Goal: Transaction & Acquisition: Download file/media

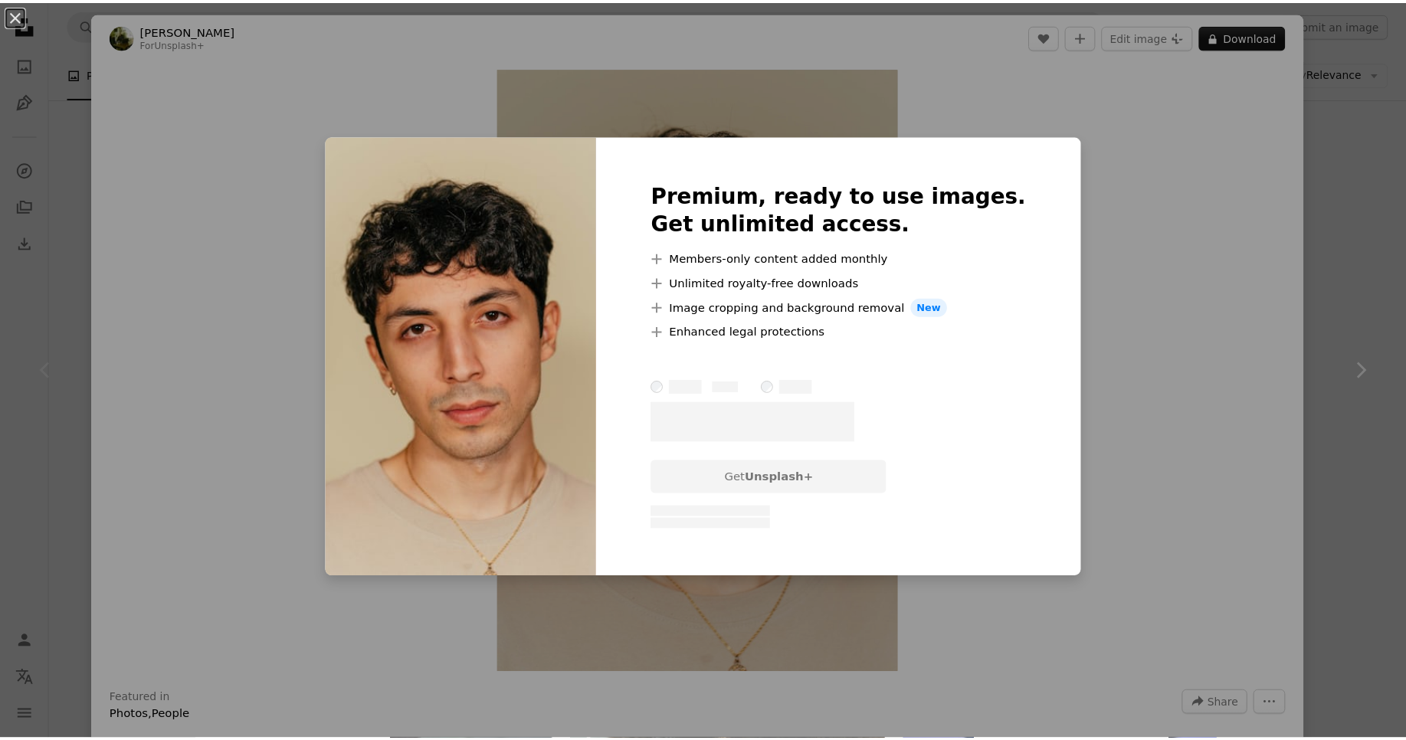
scroll to position [276, 0]
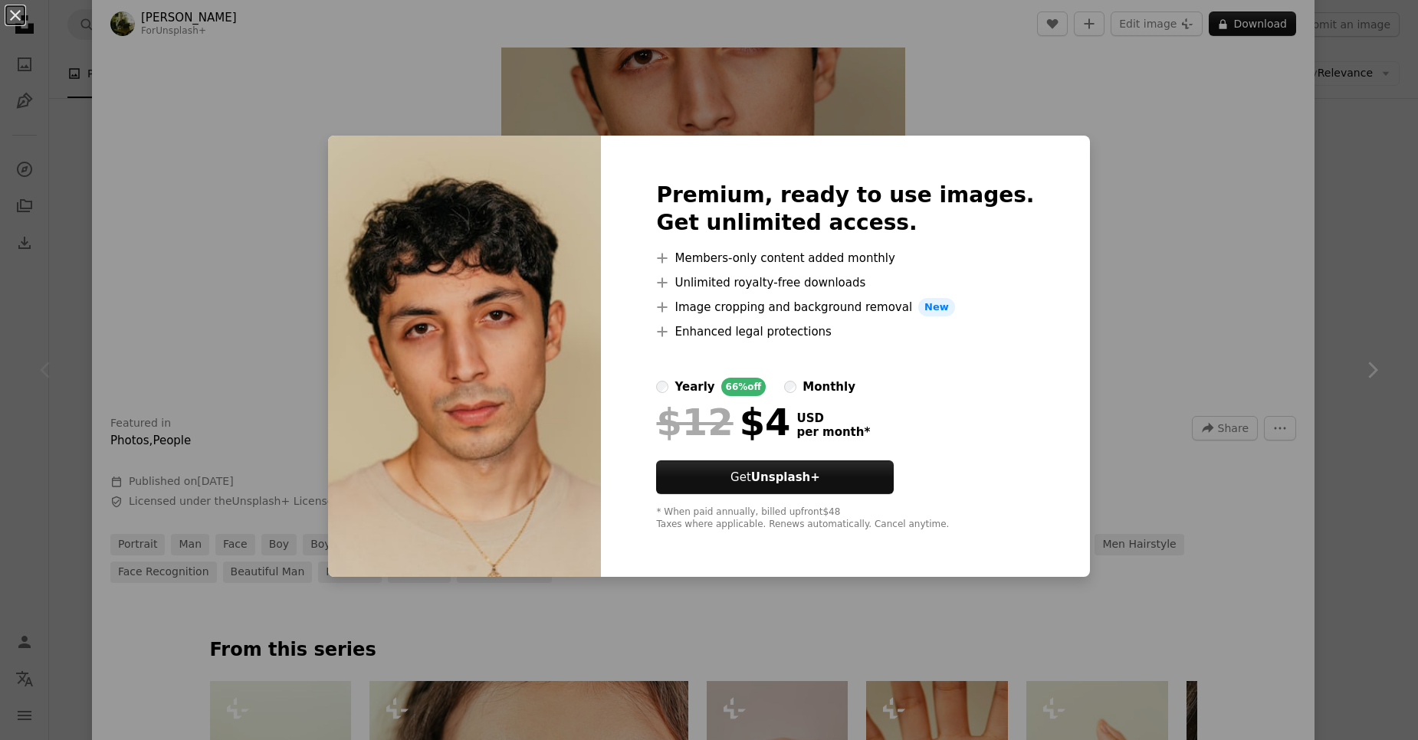
click at [1112, 263] on div "An X shape Premium, ready to use images. Get unlimited access. A plus sign Memb…" at bounding box center [709, 370] width 1418 height 740
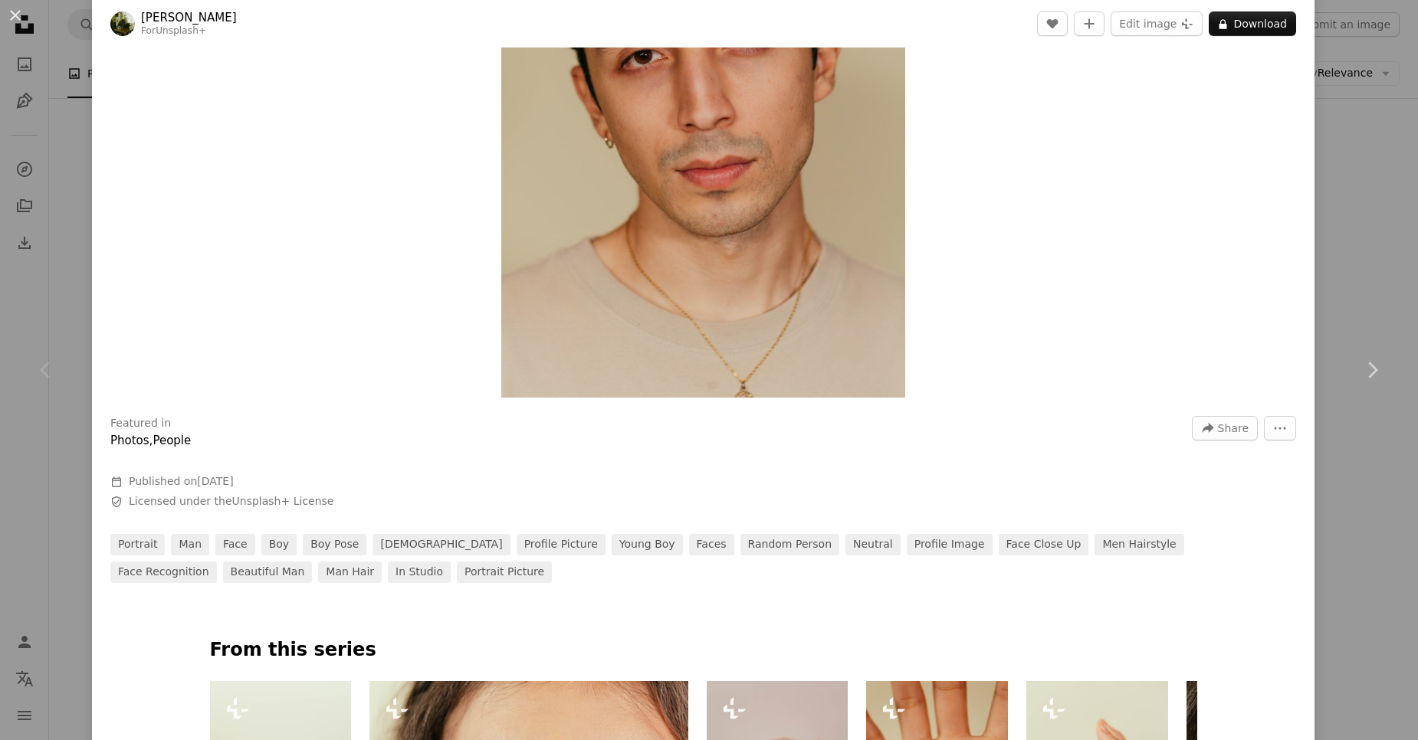
click at [1367, 224] on div "An X shape Chevron left Chevron right [PERSON_NAME] For Unsplash+ A heart A plu…" at bounding box center [709, 370] width 1418 height 740
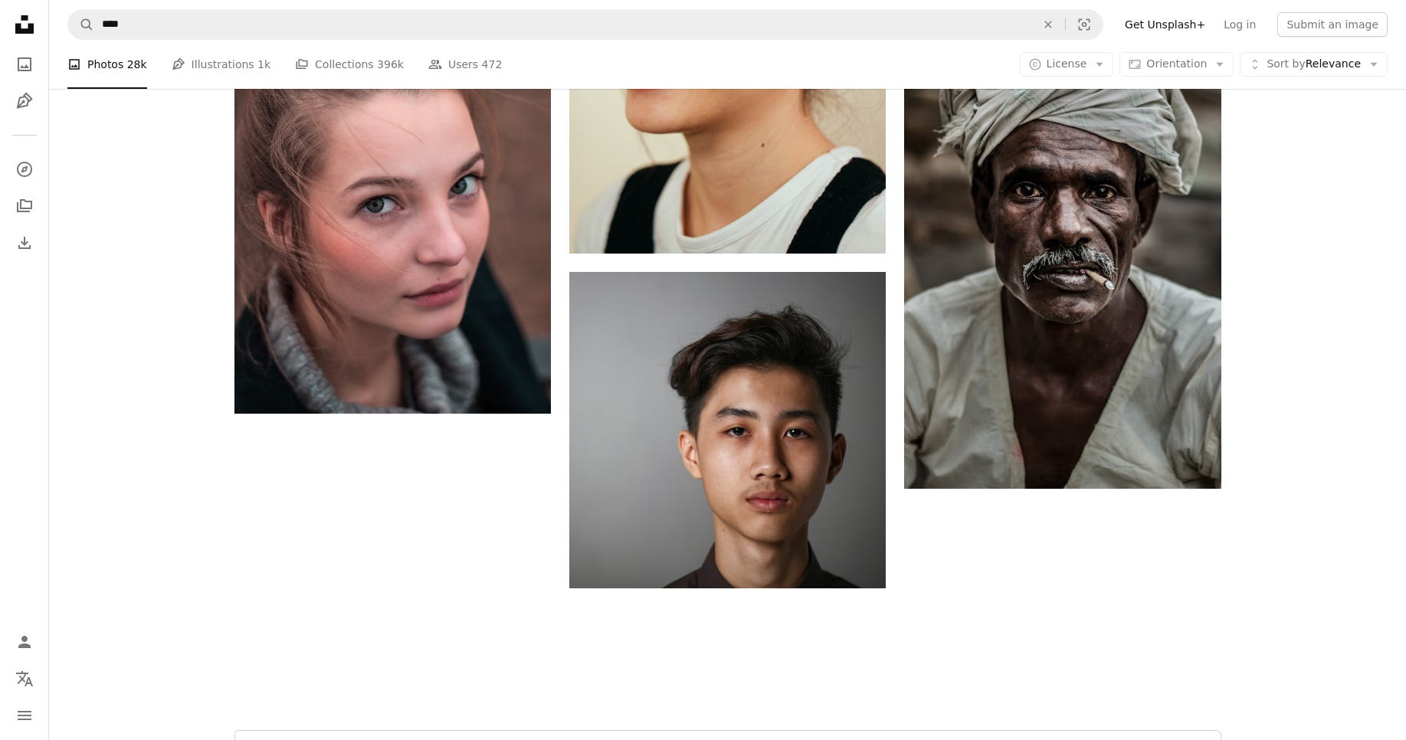
scroll to position [2851, 0]
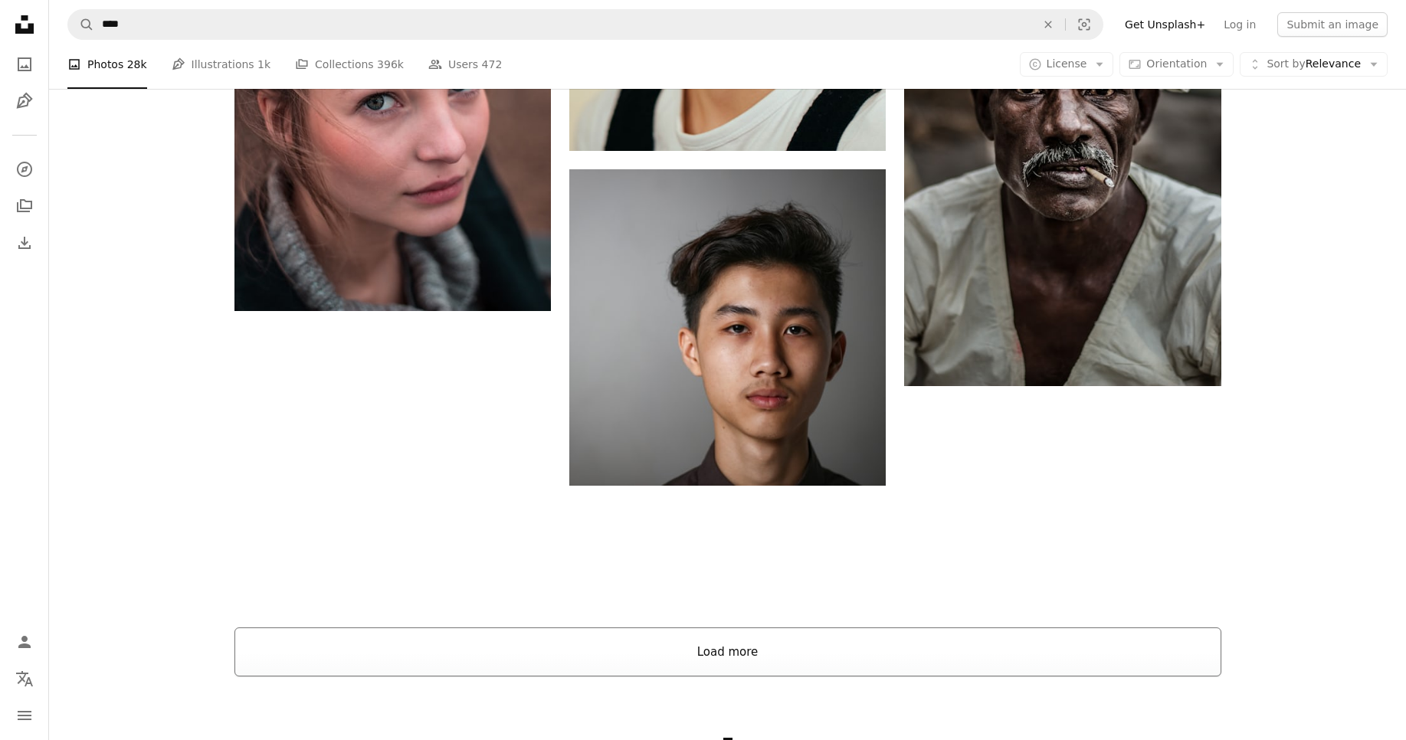
click at [899, 658] on button "Load more" at bounding box center [728, 652] width 987 height 49
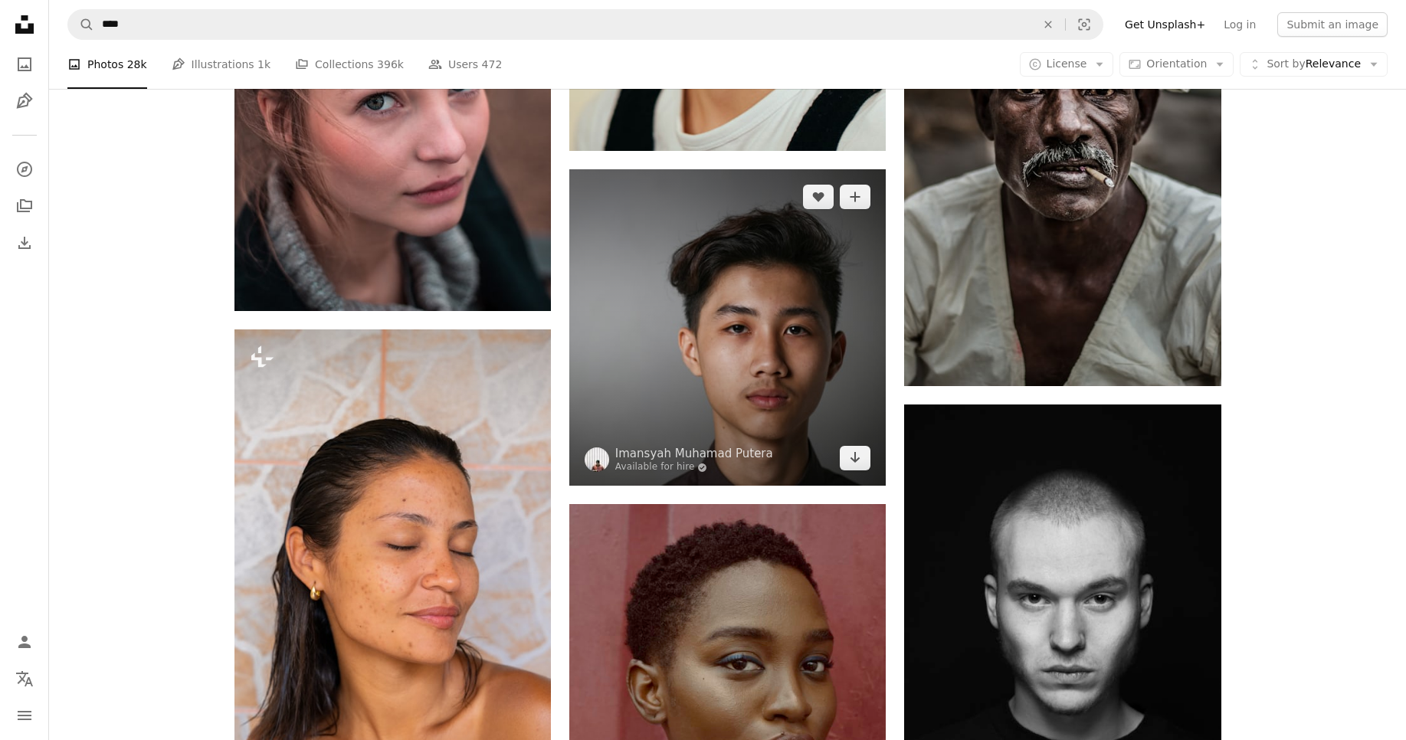
click at [816, 431] on img at bounding box center [727, 327] width 317 height 317
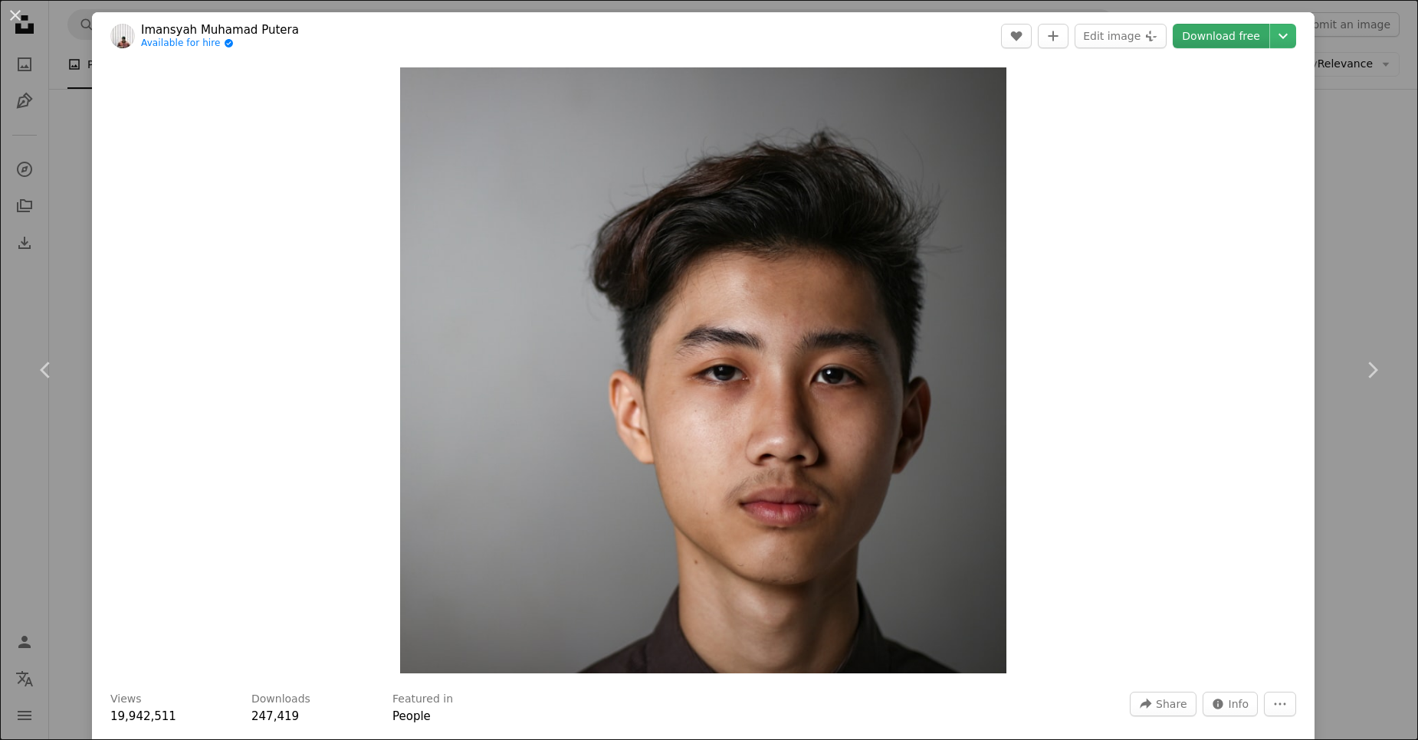
click at [1183, 37] on link "Download free" at bounding box center [1221, 36] width 97 height 25
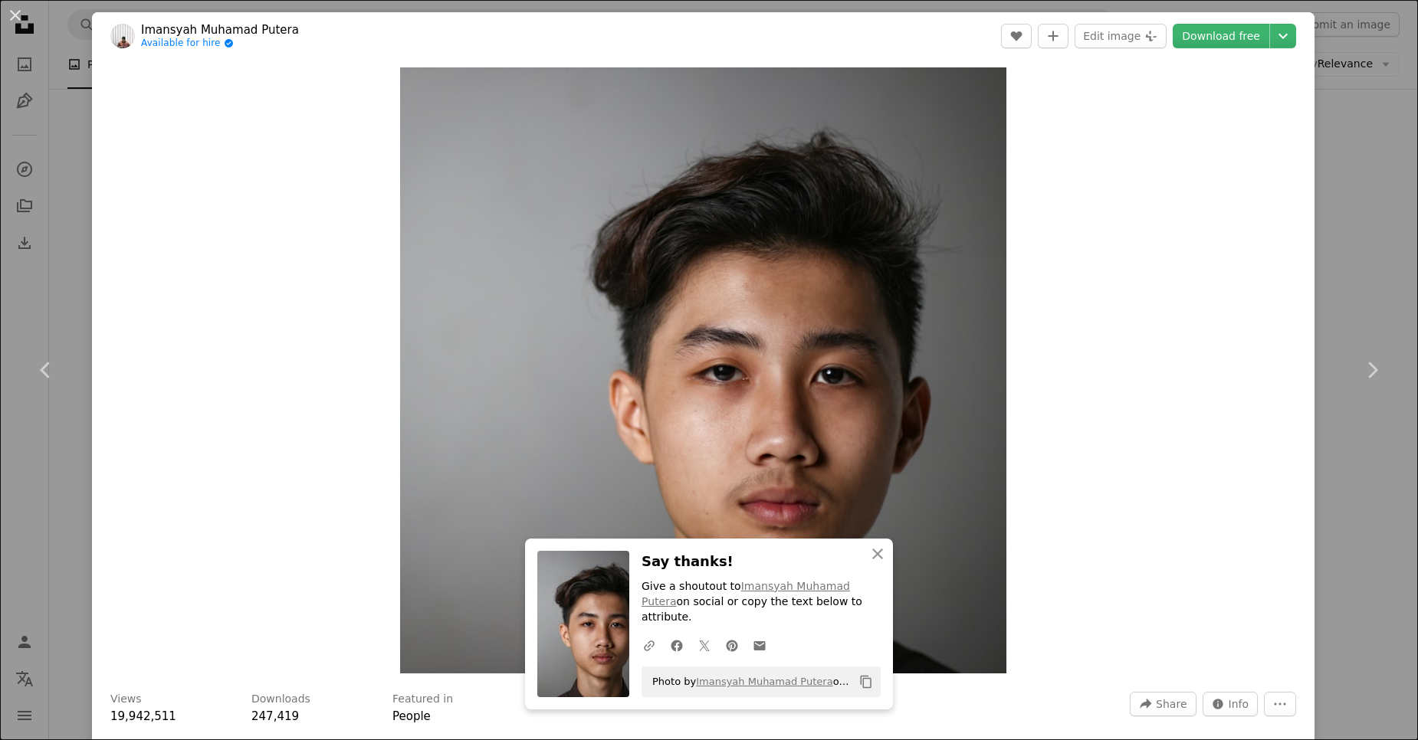
click at [1381, 166] on div "An X shape Chevron left Chevron right An X shape Close Say thanks! Give a shout…" at bounding box center [709, 370] width 1418 height 740
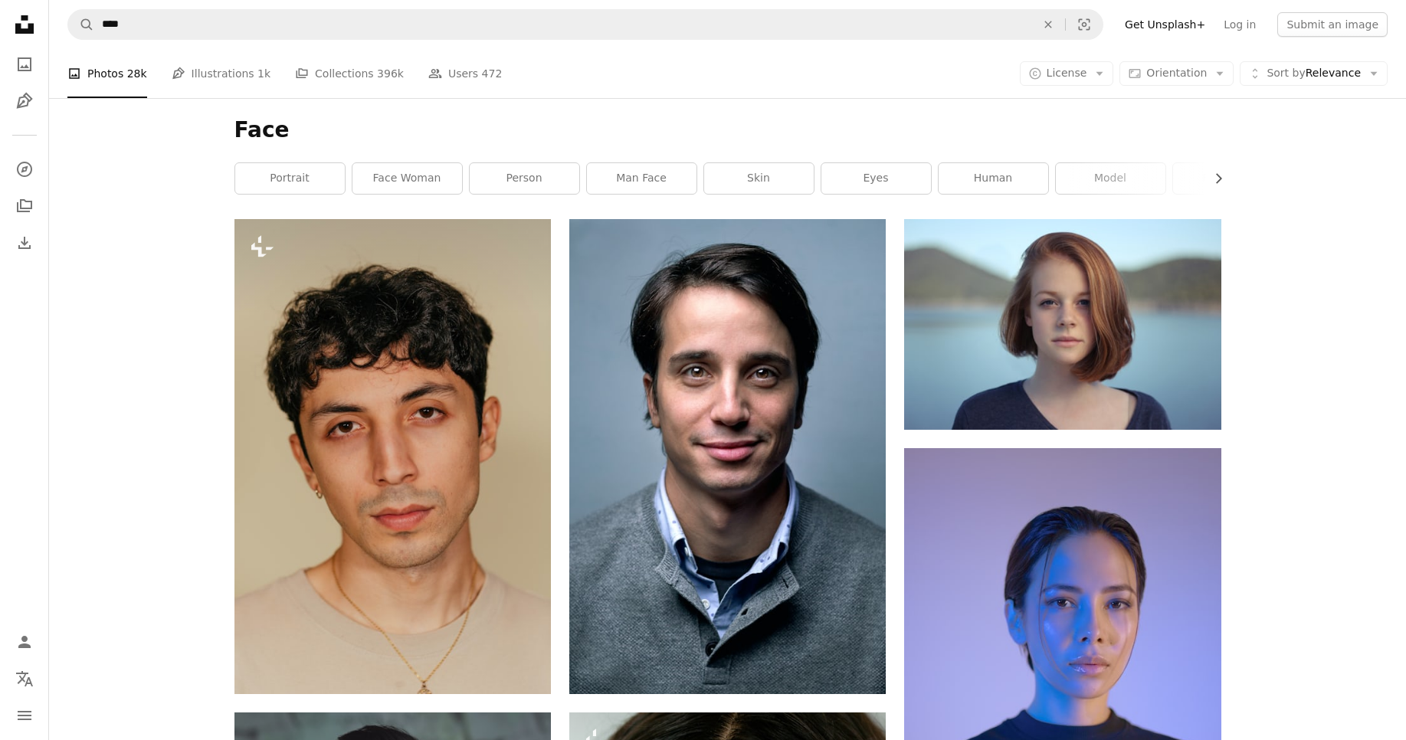
click at [261, 133] on h1 "Face" at bounding box center [728, 130] width 987 height 28
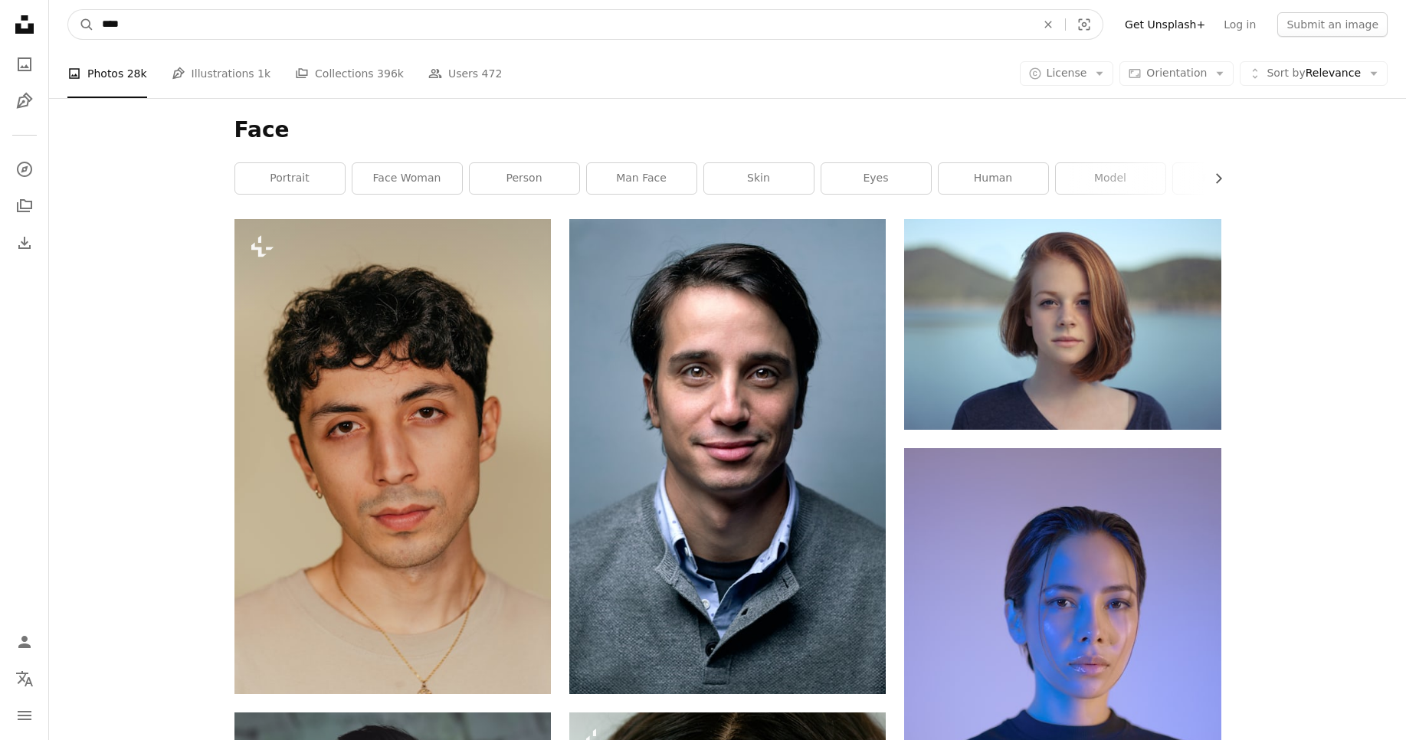
click at [269, 31] on input "****" at bounding box center [562, 24] width 937 height 29
type input "*****"
click button "A magnifying glass" at bounding box center [81, 24] width 26 height 29
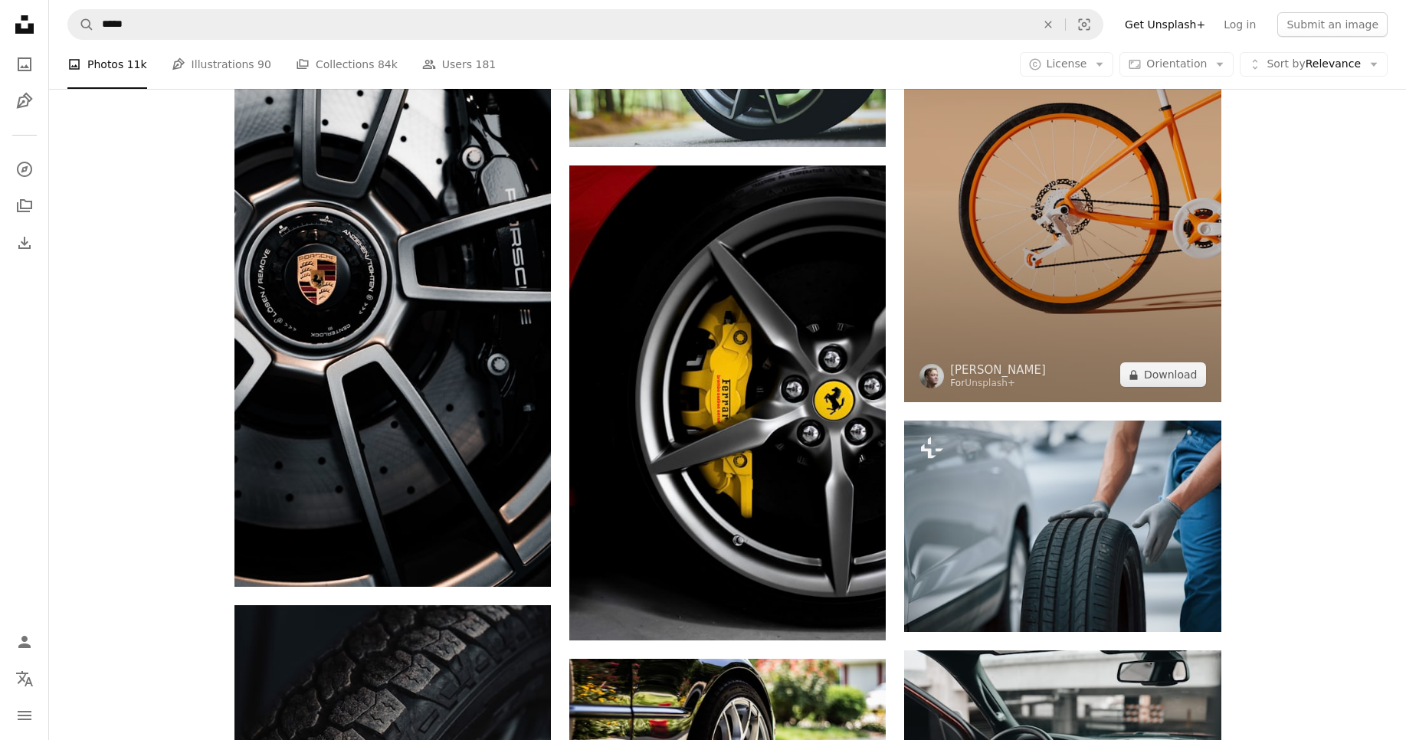
scroll to position [736, 0]
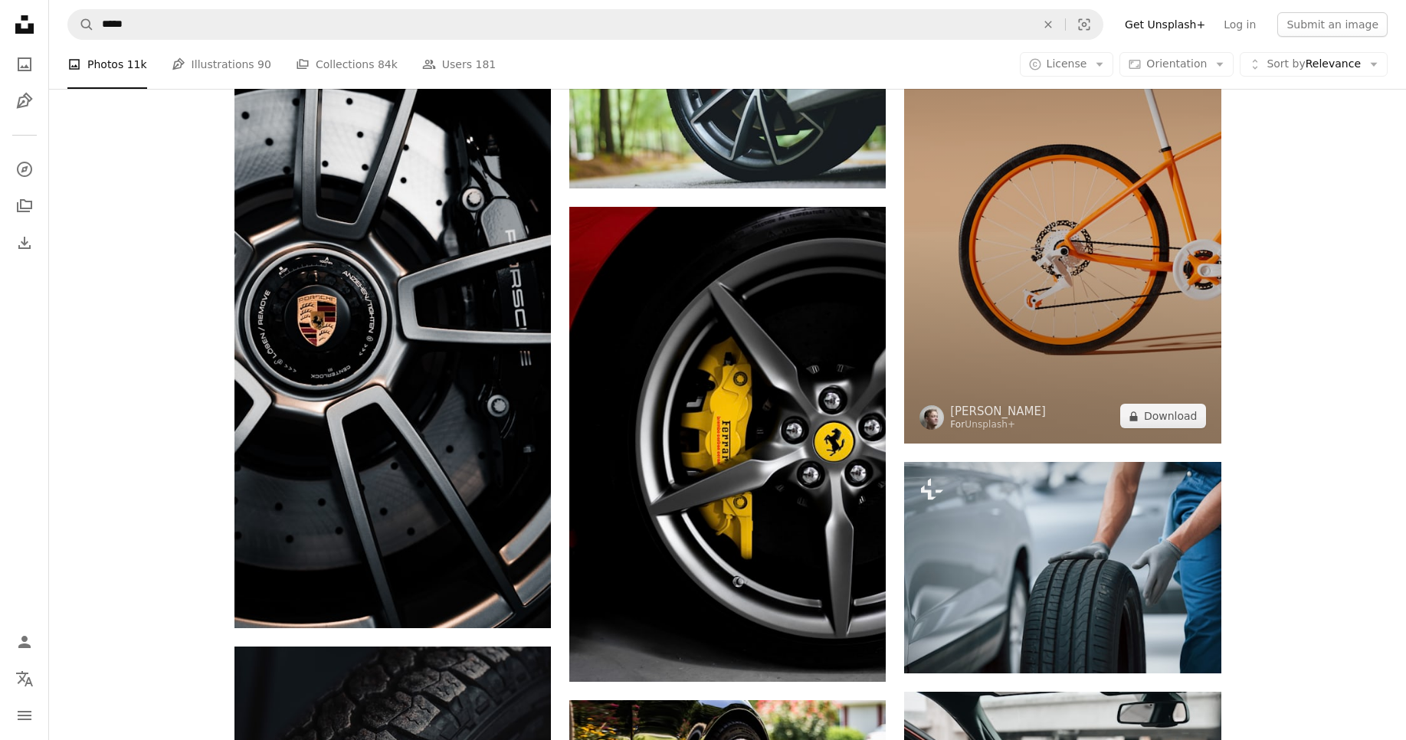
click at [955, 250] on img at bounding box center [1062, 206] width 317 height 475
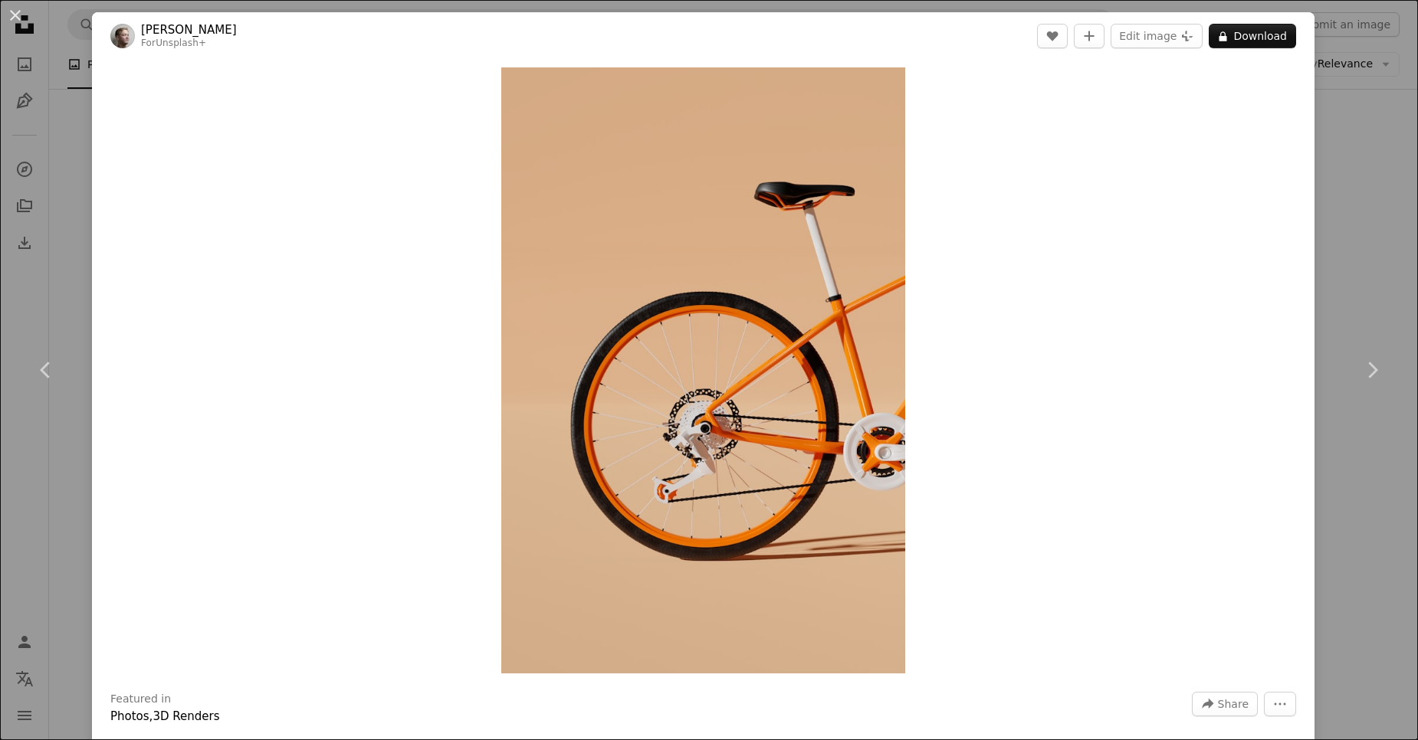
click at [1355, 123] on div "An X shape Chevron left Chevron right [PERSON_NAME] For Unsplash+ A heart A plu…" at bounding box center [709, 370] width 1418 height 740
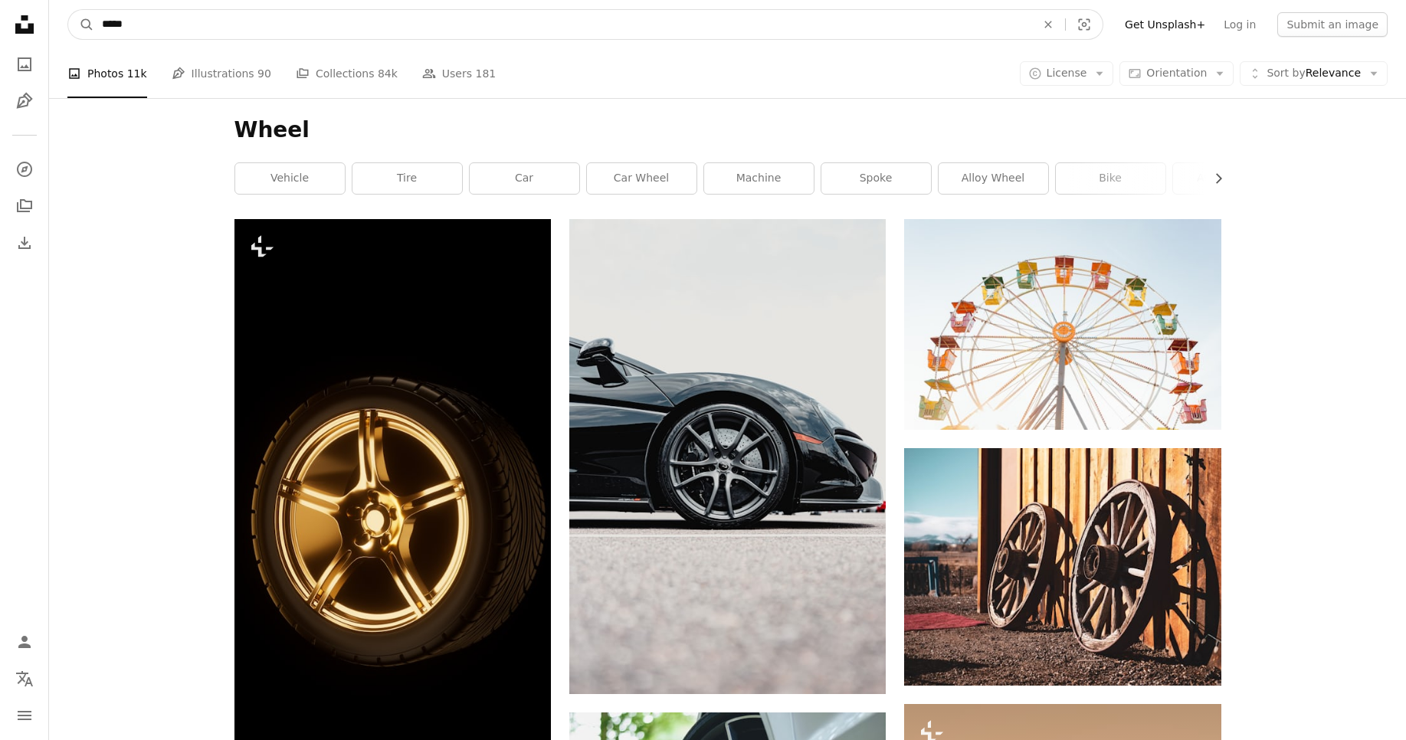
click at [279, 26] on input "*****" at bounding box center [562, 24] width 937 height 29
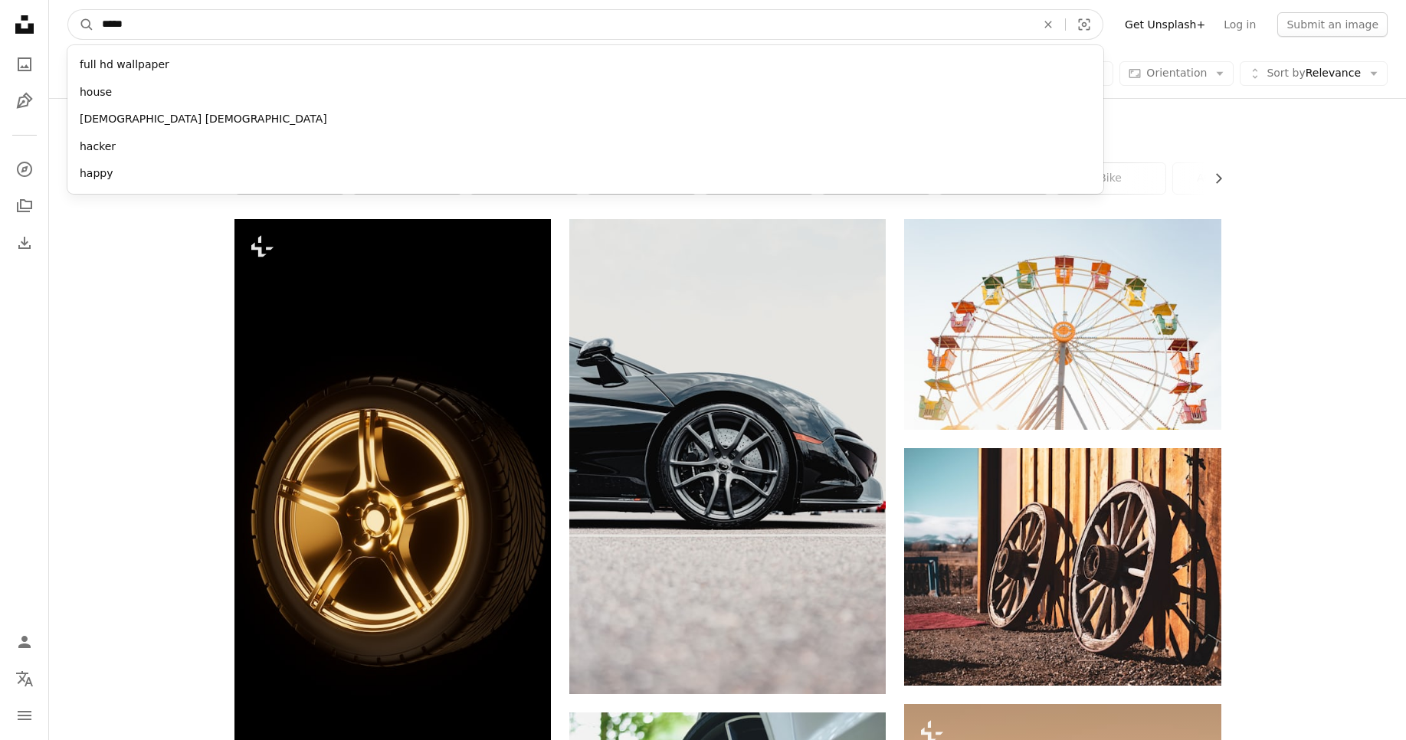
type input "*****"
click at [68, 10] on button "A magnifying glass" at bounding box center [81, 24] width 26 height 29
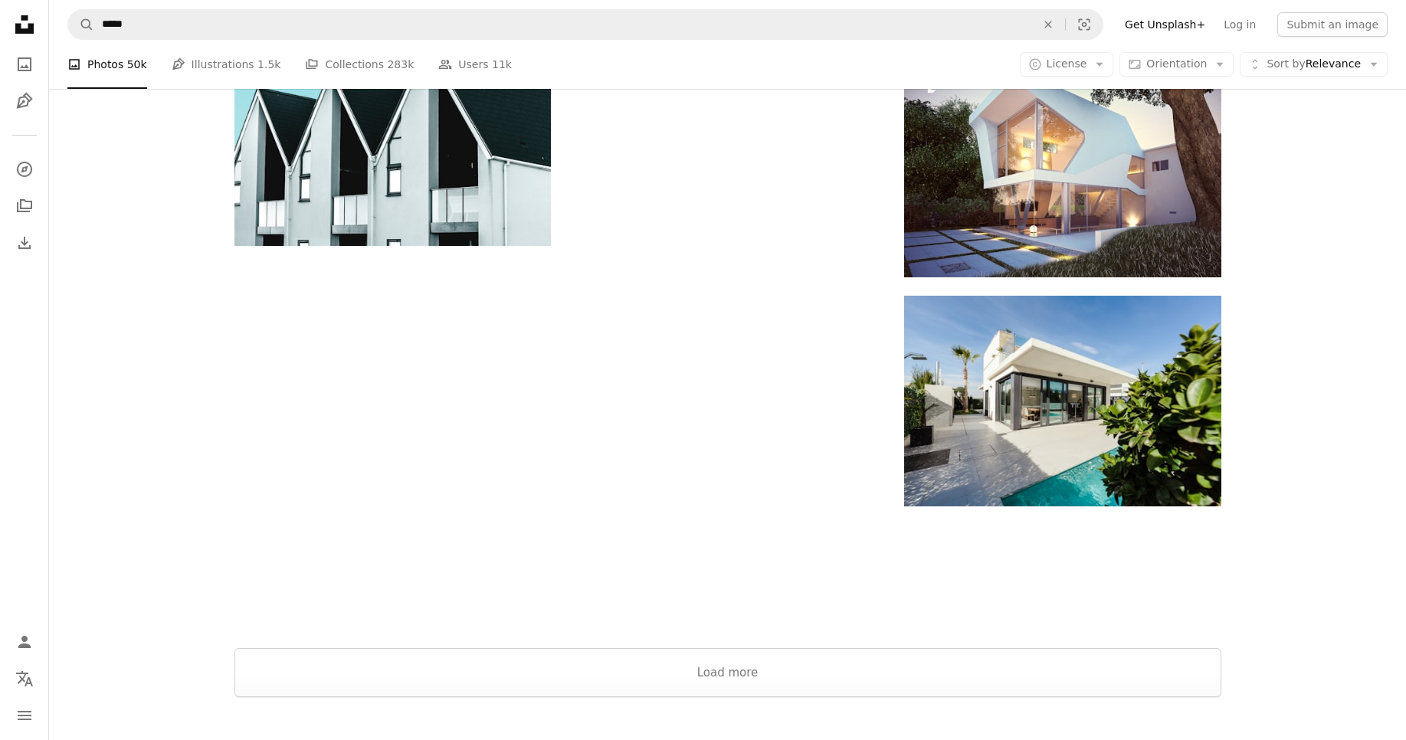
scroll to position [1998, 0]
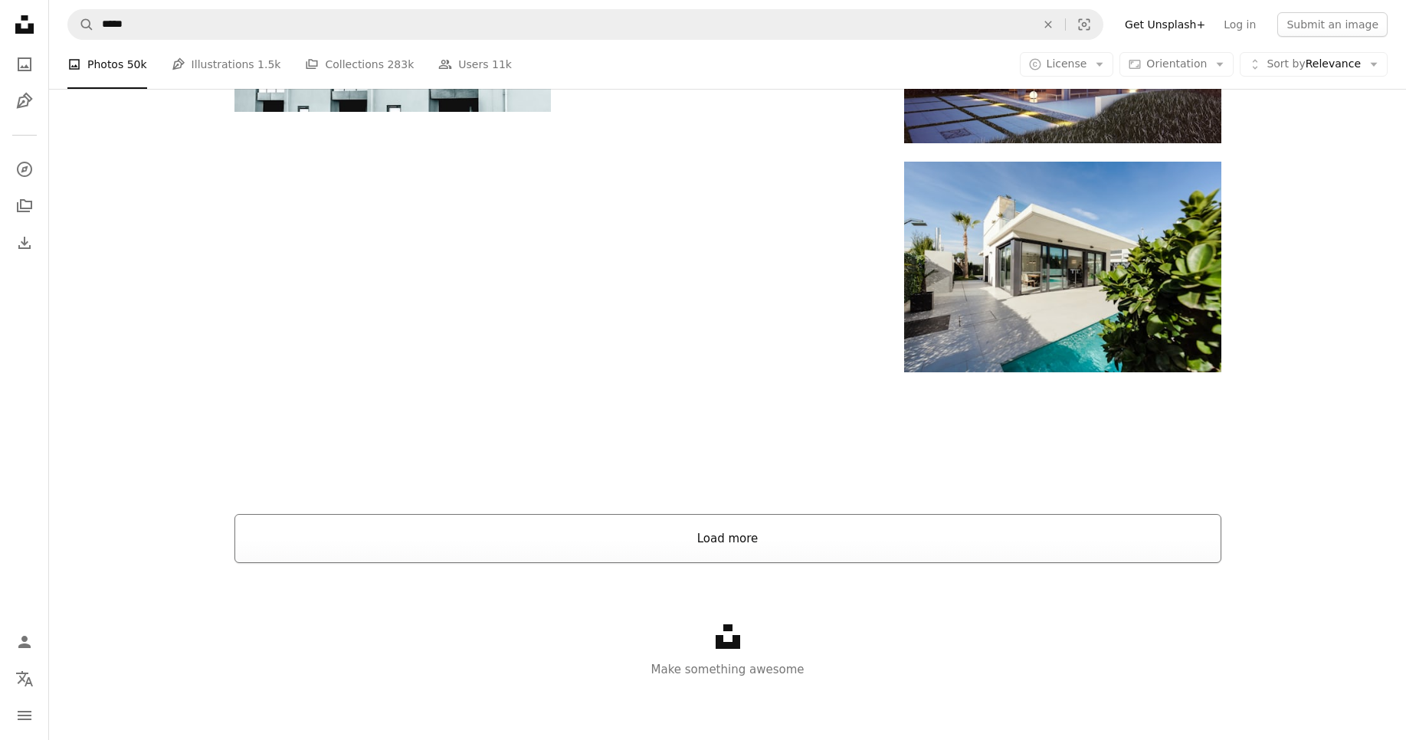
click at [717, 530] on button "Load more" at bounding box center [728, 538] width 987 height 49
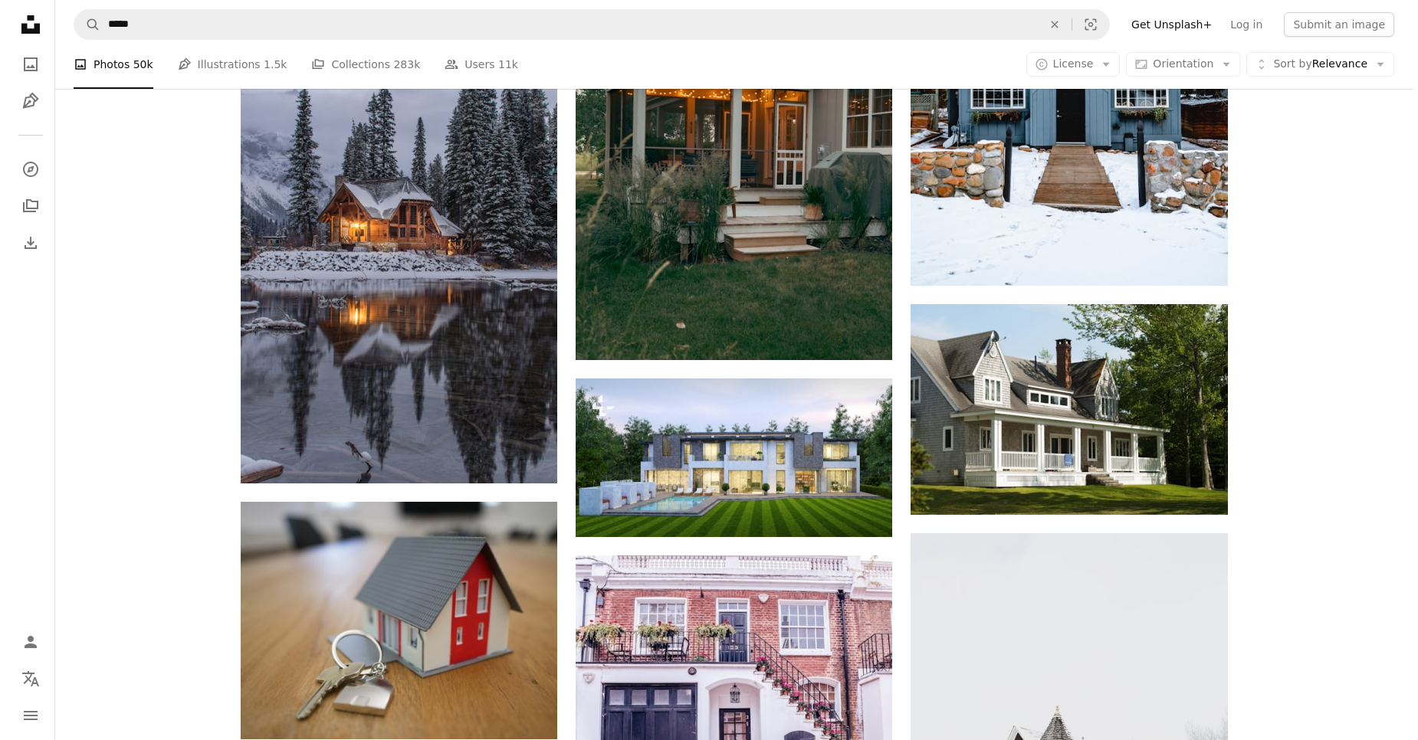
scroll to position [2642, 0]
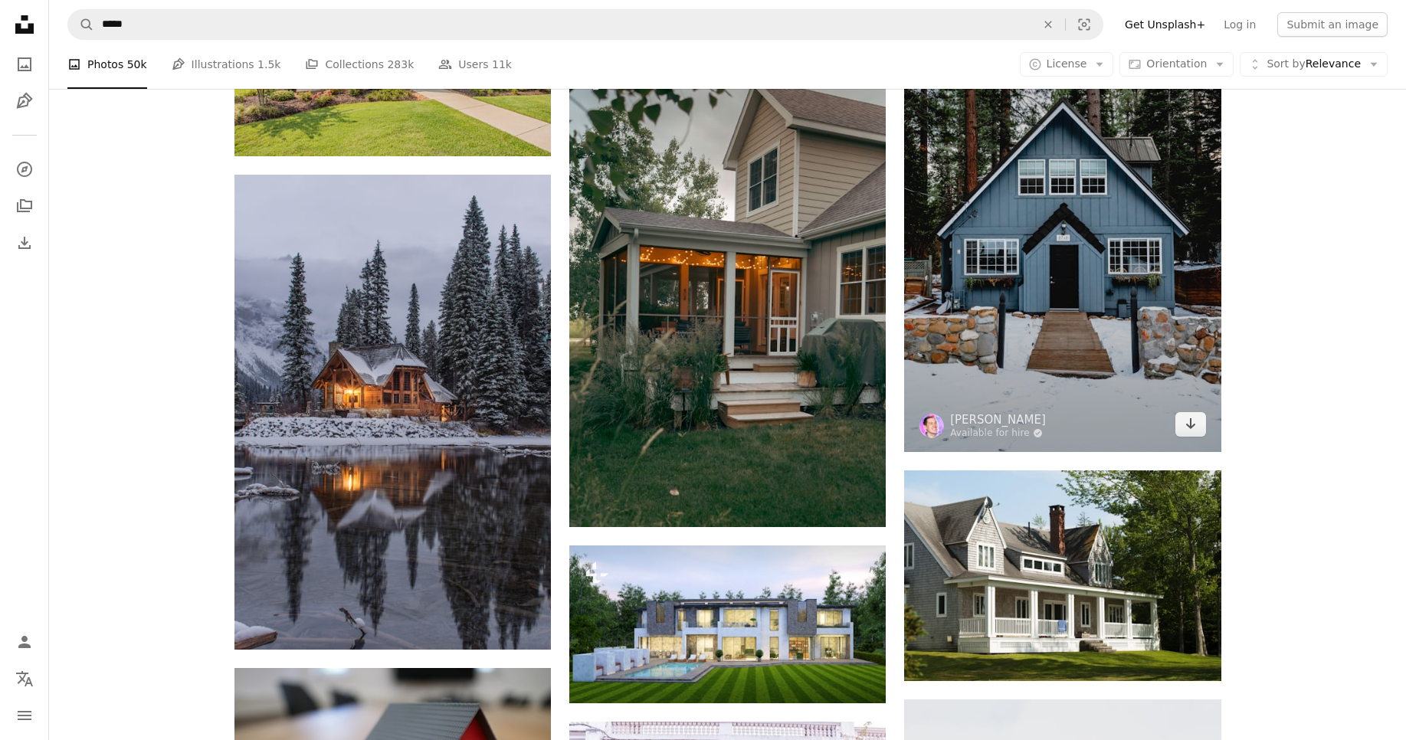
click at [972, 245] on img at bounding box center [1062, 214] width 317 height 475
